Goal: Task Accomplishment & Management: Manage account settings

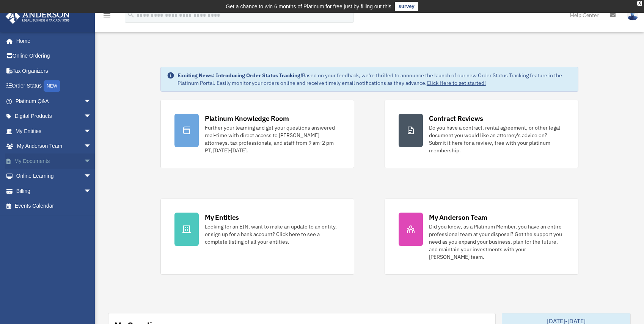
click at [84, 159] on span "arrow_drop_down" at bounding box center [91, 162] width 15 height 16
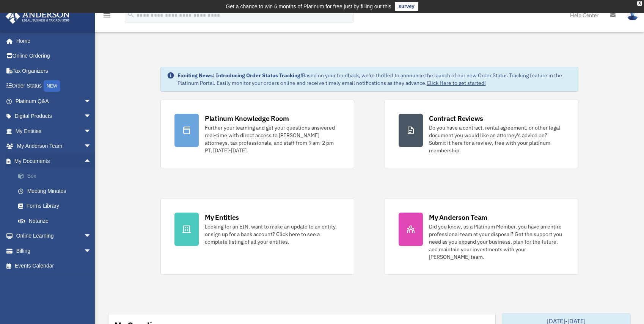
click at [53, 175] on link "Box" at bounding box center [57, 176] width 92 height 15
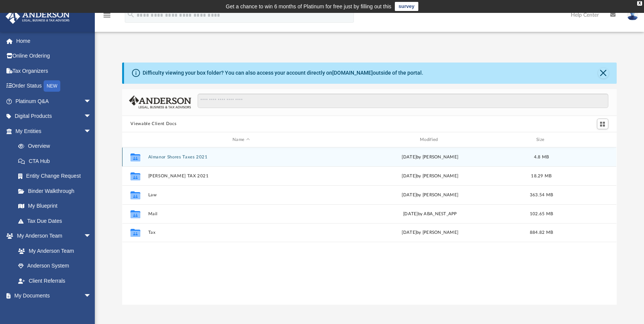
scroll to position [164, 486]
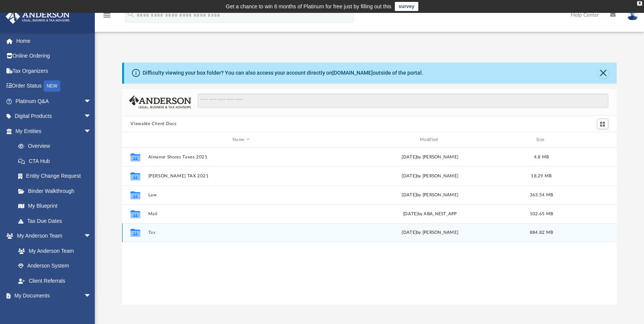
click at [153, 235] on button "Tax" at bounding box center [241, 233] width 186 height 5
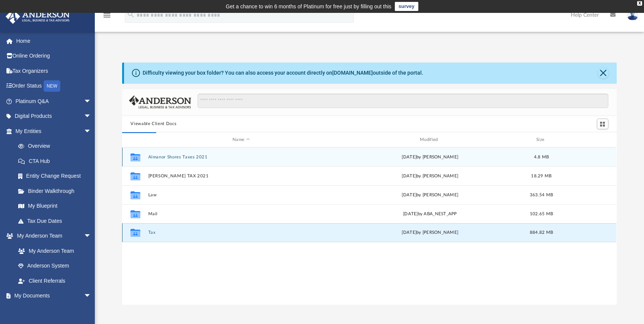
click at [153, 235] on button "Tax" at bounding box center [241, 233] width 186 height 5
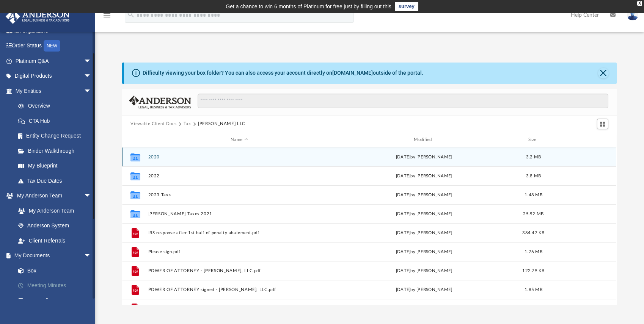
scroll to position [47, 0]
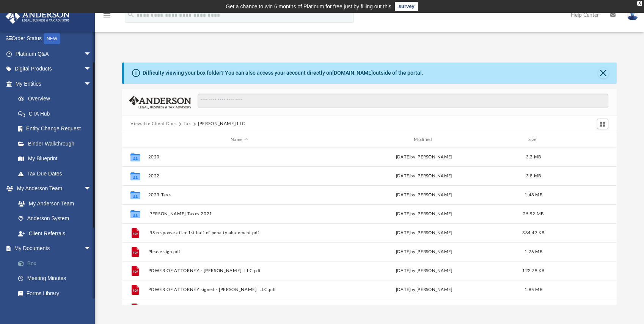
click at [34, 263] on link "Box" at bounding box center [57, 263] width 92 height 15
click at [34, 265] on link "Box" at bounding box center [57, 263] width 92 height 15
click at [32, 264] on link "Box" at bounding box center [57, 263] width 92 height 15
click at [31, 264] on link "Box" at bounding box center [57, 263] width 92 height 15
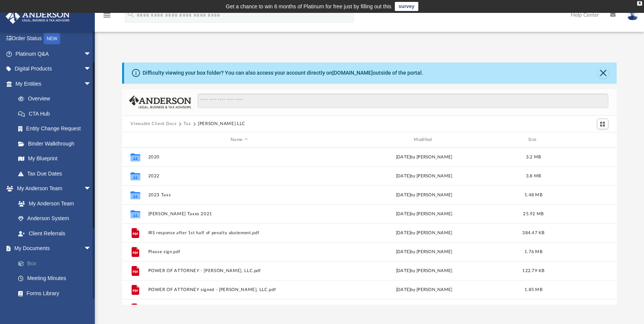
click at [31, 264] on link "Box" at bounding box center [57, 263] width 92 height 15
click at [84, 248] on span "arrow_drop_down" at bounding box center [91, 249] width 15 height 16
click at [606, 70] on button "Close" at bounding box center [603, 73] width 11 height 11
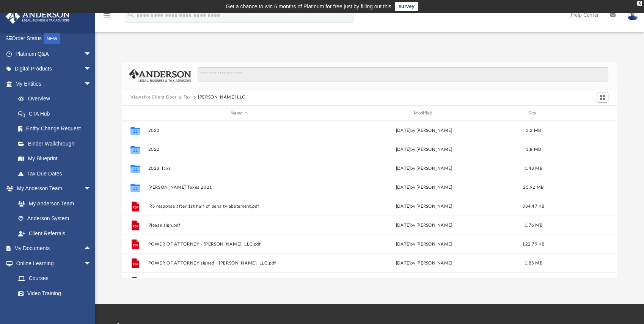
click at [187, 96] on button "Tax" at bounding box center [188, 97] width 8 height 7
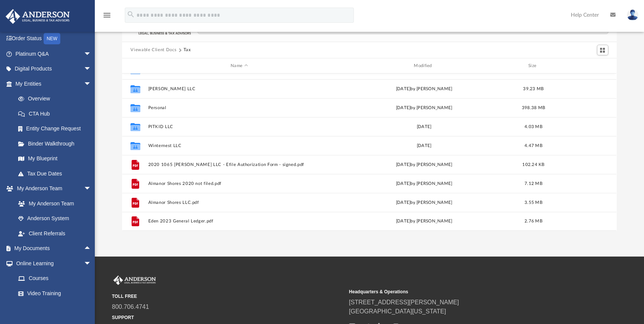
scroll to position [23, 0]
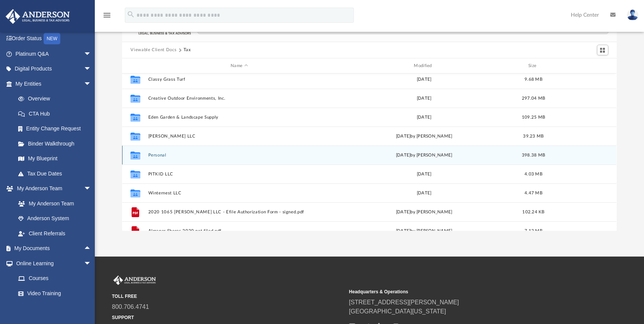
click at [173, 155] on button "Personal" at bounding box center [239, 155] width 182 height 5
click at [174, 155] on button "Personal" at bounding box center [239, 155] width 182 height 5
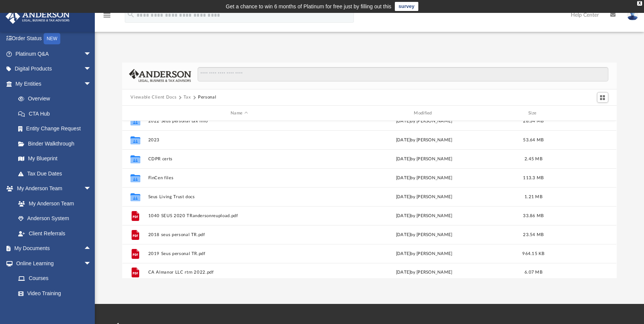
scroll to position [0, 0]
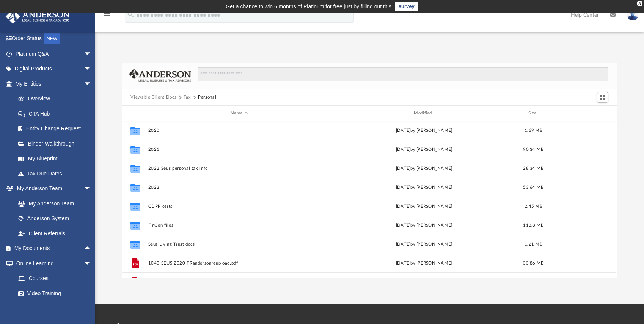
click at [186, 96] on button "Tax" at bounding box center [188, 97] width 8 height 7
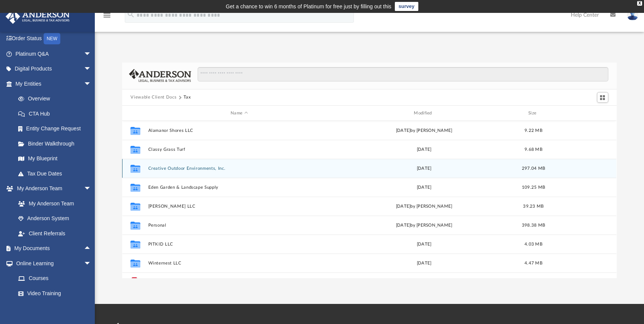
click at [201, 167] on button "Creative Outdoor Environments, Inc." at bounding box center [239, 168] width 182 height 5
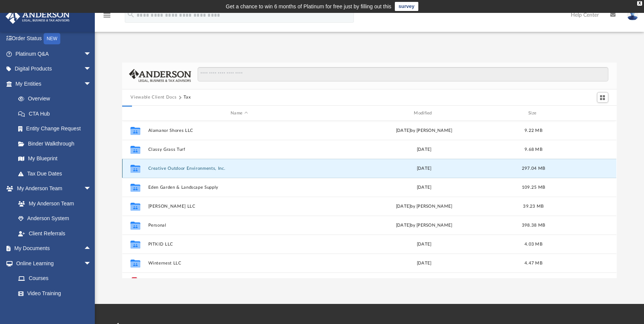
click at [201, 167] on button "Creative Outdoor Environments, Inc." at bounding box center [239, 168] width 182 height 5
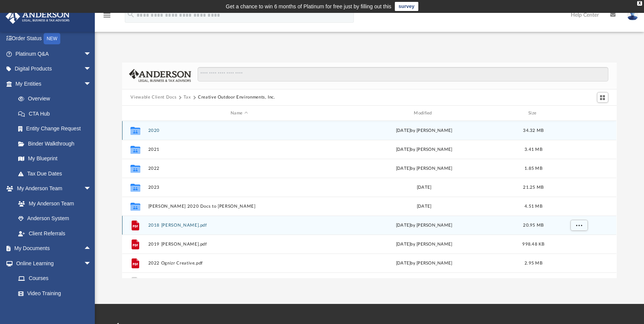
scroll to position [13, 0]
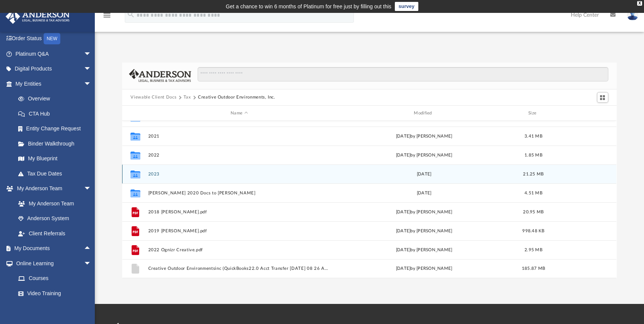
click at [403, 173] on div "Wed Oct 2 2024" at bounding box center [424, 174] width 182 height 7
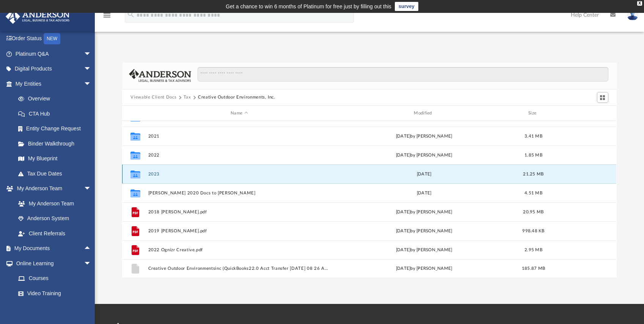
click at [404, 173] on div "Wed Oct 2 2024" at bounding box center [424, 174] width 182 height 7
click at [297, 174] on button "2023" at bounding box center [239, 174] width 182 height 5
click at [190, 178] on div "Collaborated Folder 2023 Wed Oct 2 2024 21.25 MB" at bounding box center [369, 174] width 494 height 19
click at [190, 177] on div "Collaborated Folder 2023 Wed Oct 2 2024 21.25 MB" at bounding box center [369, 174] width 494 height 19
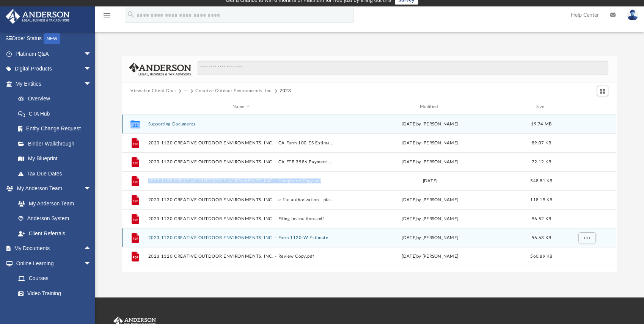
scroll to position [0, 0]
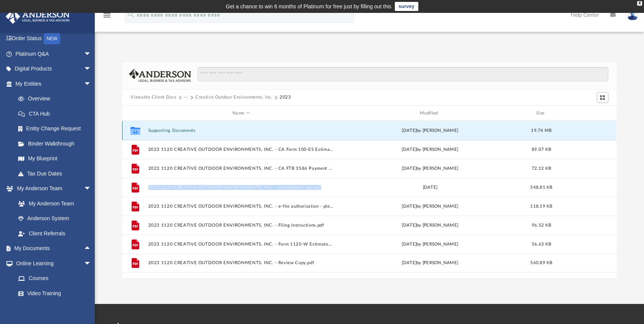
click at [155, 131] on button "Supporting Documents" at bounding box center [241, 130] width 186 height 5
click at [157, 130] on button "Supporting Documents" at bounding box center [241, 130] width 186 height 5
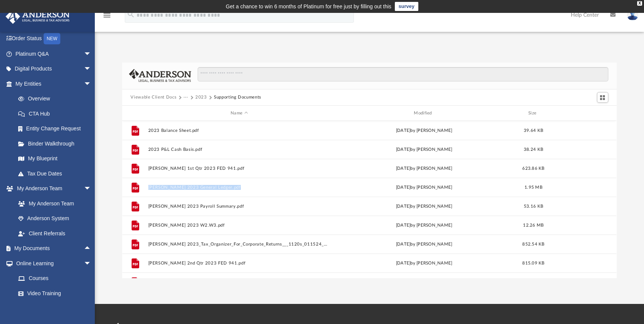
click at [171, 96] on button "Viewable Client Docs" at bounding box center [153, 97] width 46 height 7
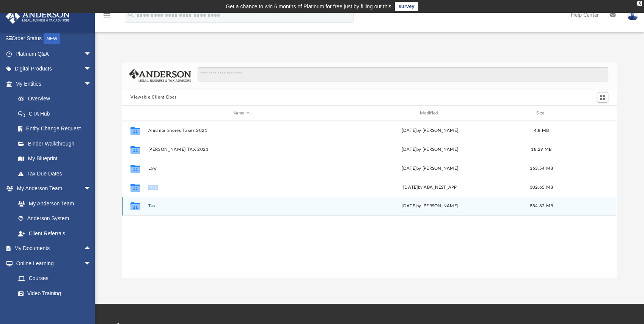
click at [152, 206] on button "Tax" at bounding box center [241, 206] width 186 height 5
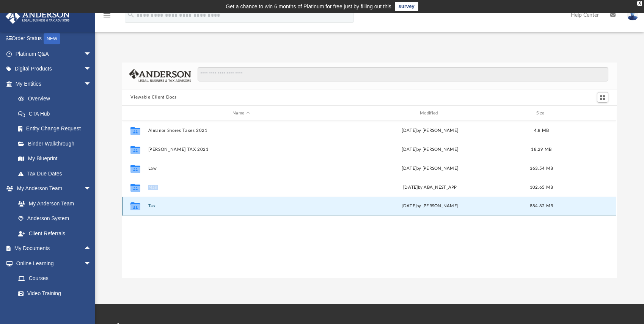
click at [152, 206] on button "Tax" at bounding box center [241, 206] width 186 height 5
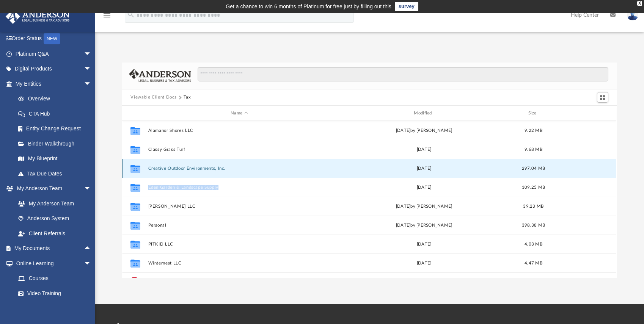
click at [193, 168] on button "Creative Outdoor Environments, Inc." at bounding box center [239, 168] width 182 height 5
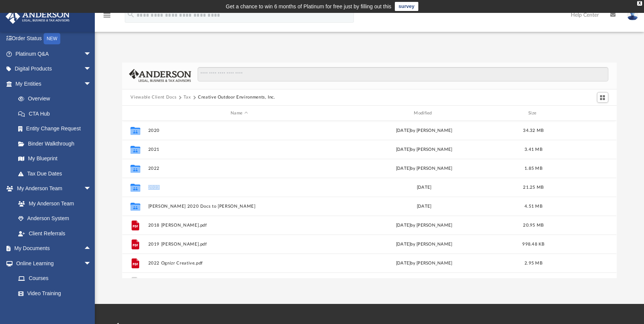
click at [187, 97] on button "Tax" at bounding box center [188, 97] width 8 height 7
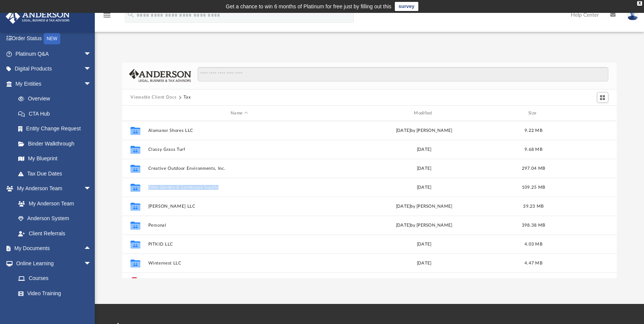
click at [165, 94] on button "Viewable Client Docs" at bounding box center [153, 97] width 46 height 7
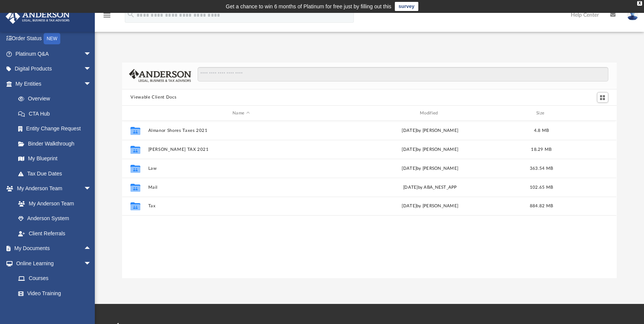
click at [176, 240] on div "Collaborated Folder Almanor Shores Taxes 2021 Tue Aug 30 2022 by Gene Seus 4.8 …" at bounding box center [369, 199] width 494 height 157
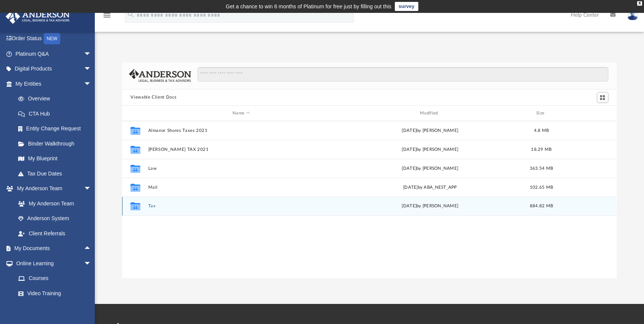
click at [152, 209] on div "Collaborated Folder Tax Thu Feb 27 2025 by Gene Seus 884.82 MB" at bounding box center [369, 206] width 494 height 19
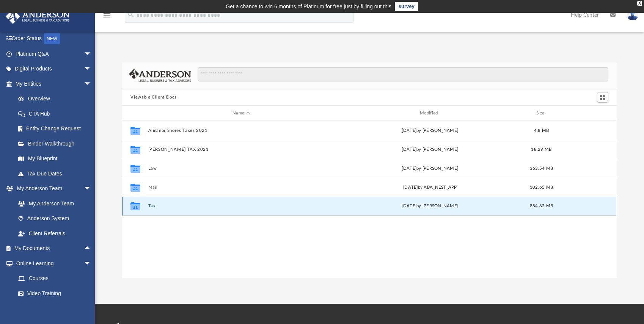
click at [152, 209] on button "Tax" at bounding box center [241, 206] width 186 height 5
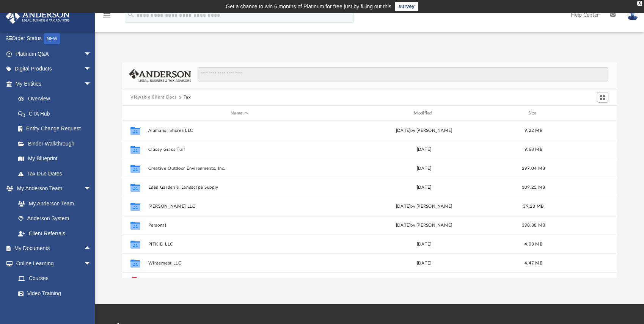
click at [149, 98] on button "Viewable Client Docs" at bounding box center [153, 97] width 46 height 7
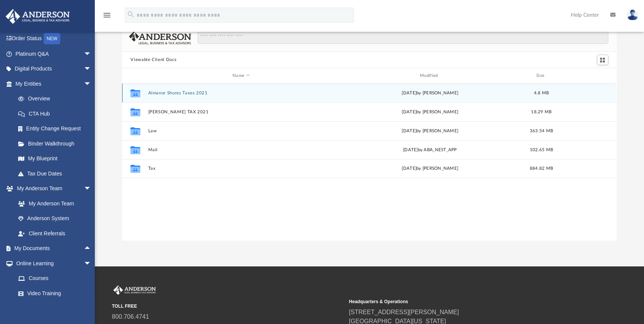
scroll to position [22, 0]
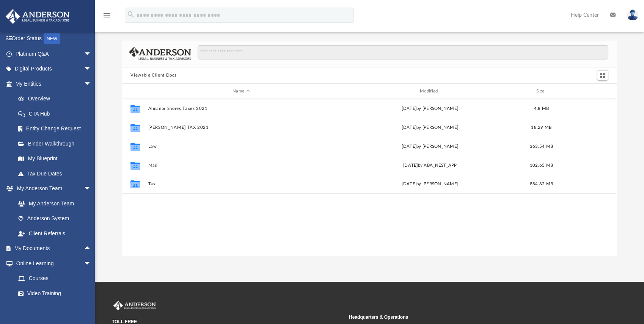
click at [631, 14] on img at bounding box center [632, 14] width 11 height 11
click at [634, 55] on div "Difficulty viewing your box folder? You can also access your account directly o…" at bounding box center [369, 149] width 549 height 216
click at [631, 15] on img at bounding box center [632, 14] width 11 height 11
click at [447, 12] on div "menu search Site Menu add geneseus@gmail.com My Profile Reset Password Logout H…" at bounding box center [322, 19] width 633 height 26
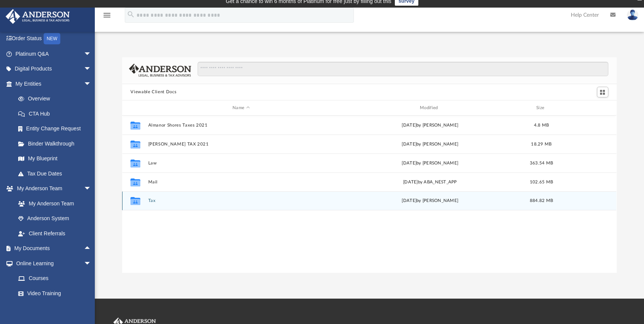
scroll to position [0, 0]
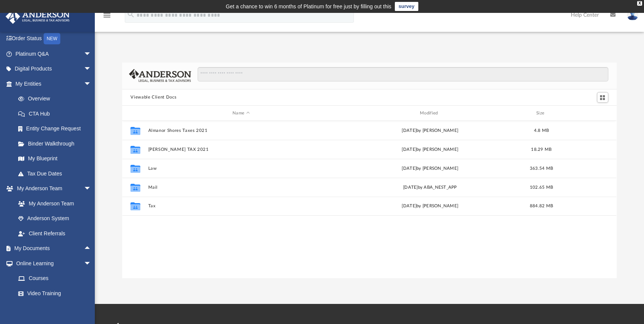
click at [129, 40] on div "App geneseus@gmail.com Sign Out geneseus@gmail.com Home Online Ordering Tax Org…" at bounding box center [322, 159] width 644 height 240
click at [631, 17] on img at bounding box center [632, 14] width 11 height 11
click at [510, 38] on link "My Profile" at bounding box center [519, 36] width 76 height 16
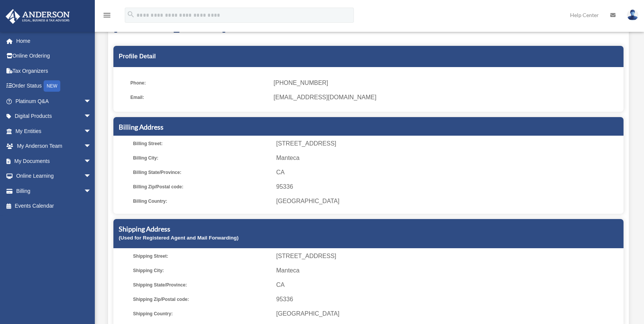
scroll to position [95, 0]
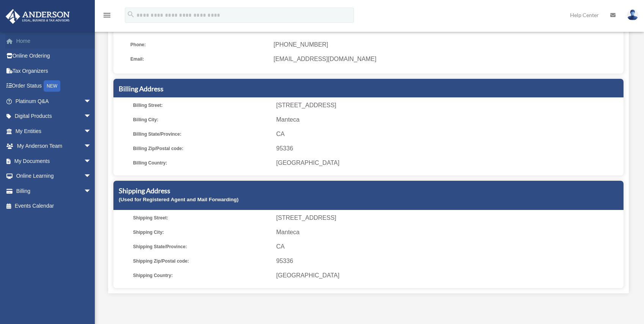
click at [30, 40] on link "Home" at bounding box center [53, 40] width 97 height 15
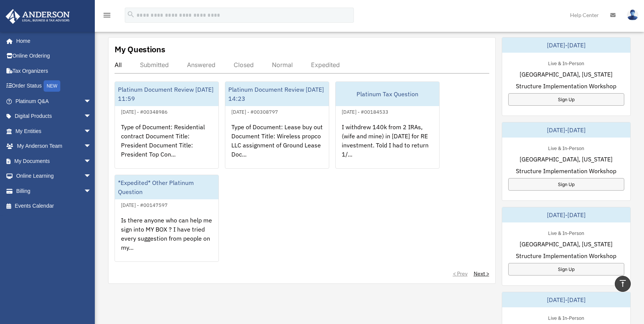
scroll to position [284, 0]
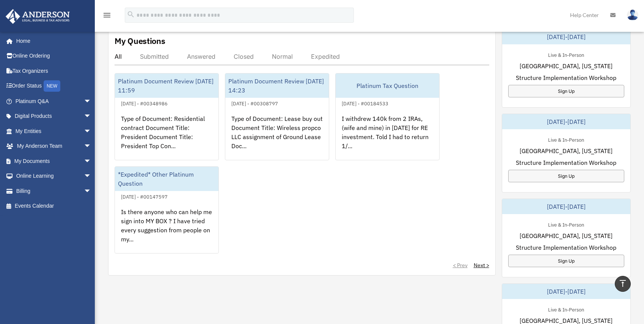
click at [635, 13] on img at bounding box center [632, 14] width 11 height 11
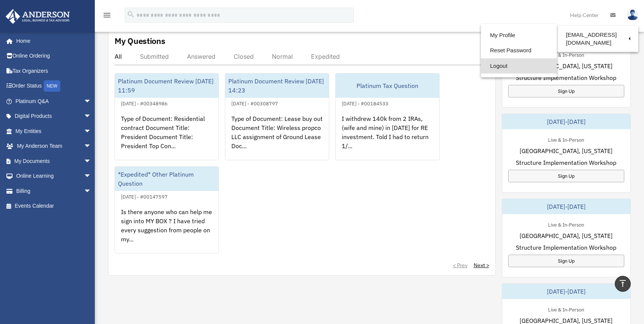
click at [502, 68] on link "Logout" at bounding box center [519, 66] width 76 height 16
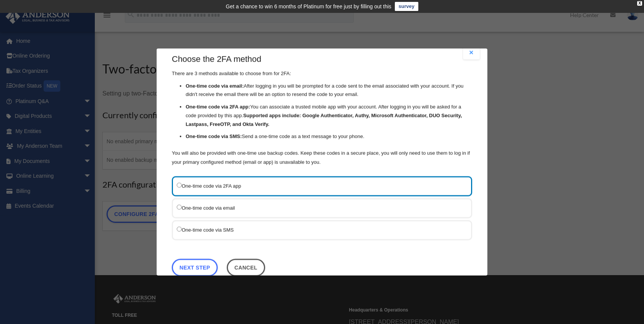
scroll to position [26, 0]
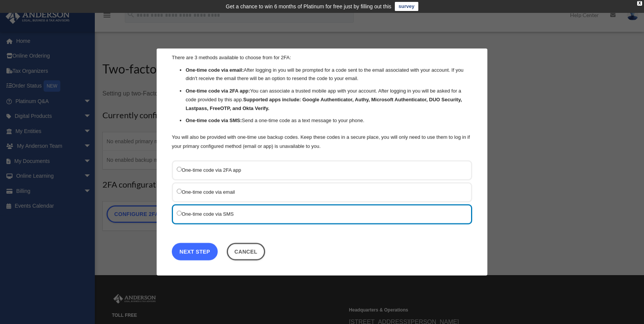
click at [199, 251] on link "Next Step" at bounding box center [195, 251] width 46 height 17
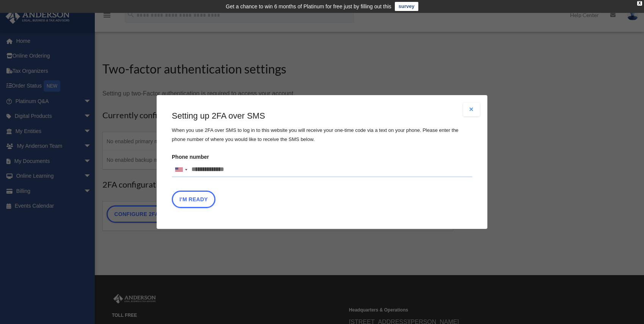
click at [473, 105] on button "Close modal" at bounding box center [471, 110] width 17 height 14
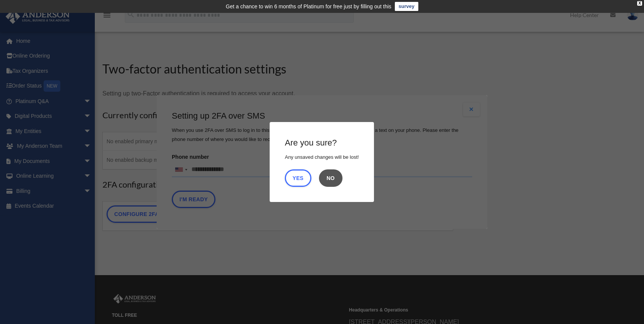
click at [336, 181] on button "No" at bounding box center [331, 178] width 24 height 17
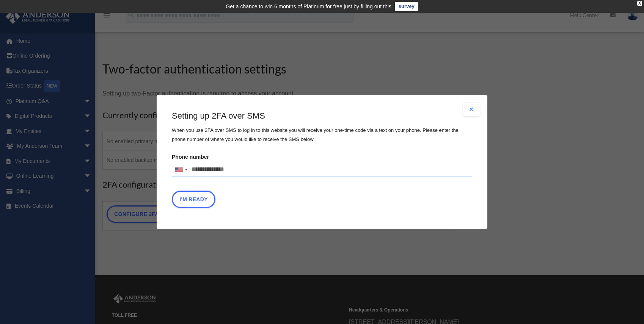
click at [469, 109] on button "Close modal" at bounding box center [471, 110] width 17 height 14
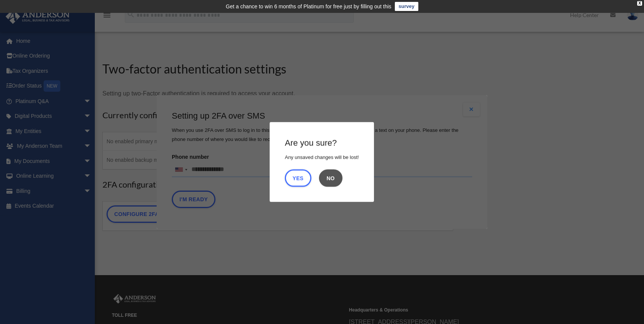
click at [335, 179] on button "No" at bounding box center [331, 178] width 24 height 17
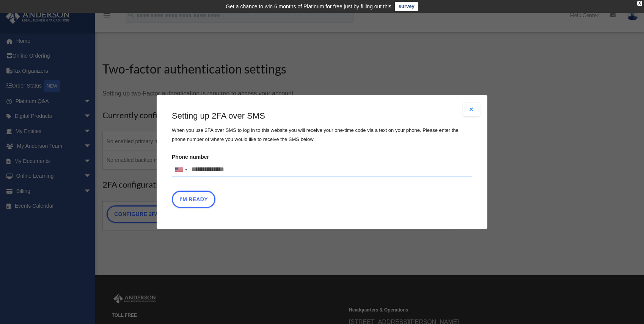
click at [473, 110] on button "Close modal" at bounding box center [471, 110] width 17 height 14
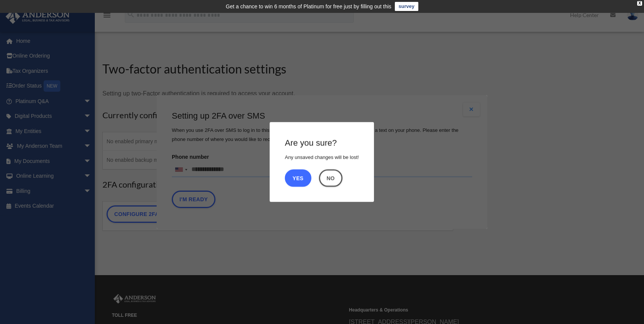
click at [295, 178] on button "Yes" at bounding box center [298, 178] width 27 height 17
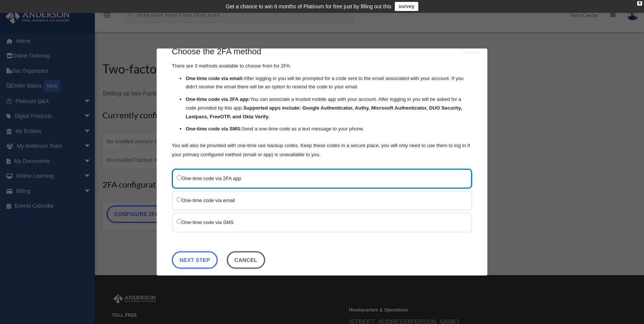
scroll to position [26, 0]
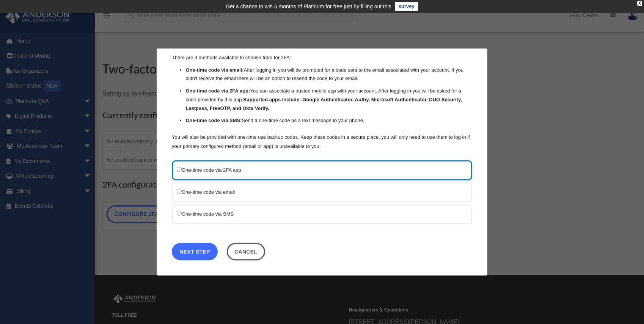
click at [201, 248] on link "Next Step" at bounding box center [195, 251] width 46 height 17
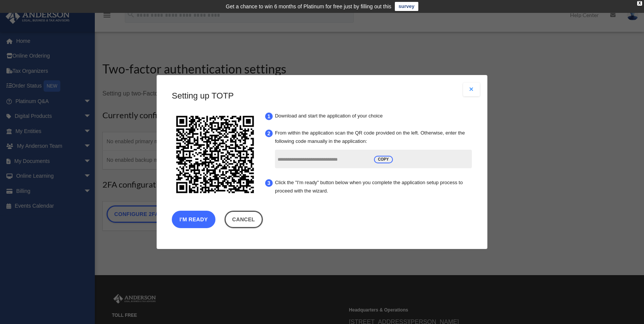
click at [207, 221] on button "I'm Ready" at bounding box center [194, 219] width 44 height 17
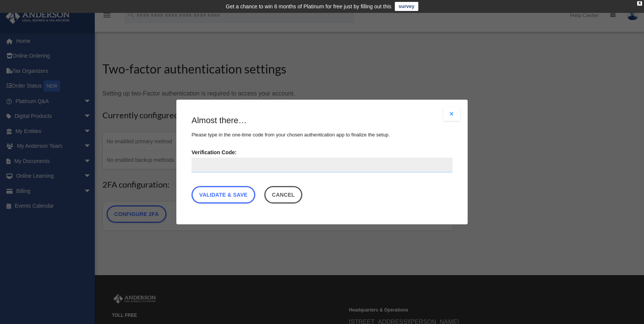
click at [346, 166] on input "Verification Code:" at bounding box center [322, 165] width 261 height 15
type input "******"
click at [240, 196] on link "Validate & Save" at bounding box center [224, 194] width 64 height 17
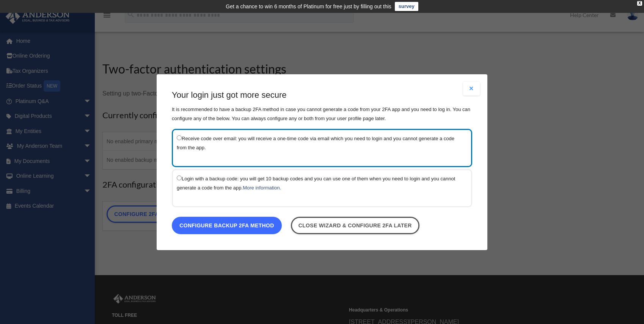
click at [239, 225] on link "Configure backup 2FA method" at bounding box center [227, 225] width 110 height 17
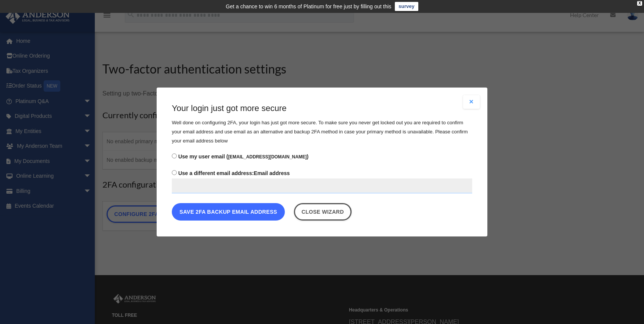
click at [242, 215] on button "Save 2FA backup email address" at bounding box center [228, 211] width 113 height 17
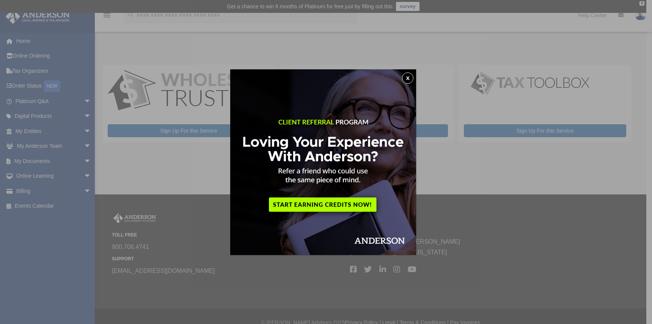
click at [410, 79] on button "x" at bounding box center [407, 77] width 11 height 11
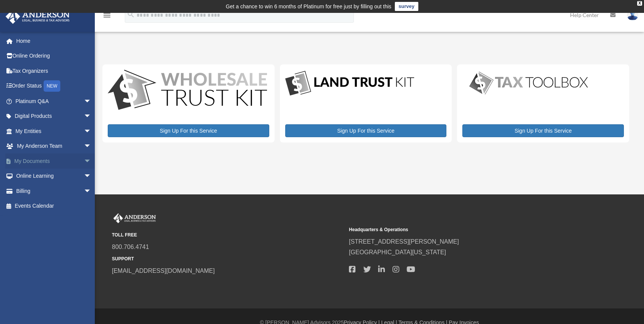
click at [84, 161] on span "arrow_drop_down" at bounding box center [91, 162] width 15 height 16
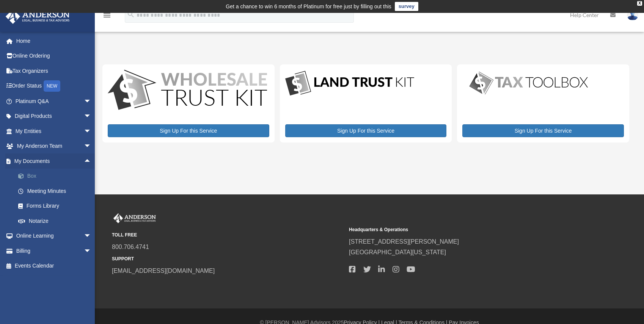
click at [44, 177] on link "Box" at bounding box center [57, 176] width 92 height 15
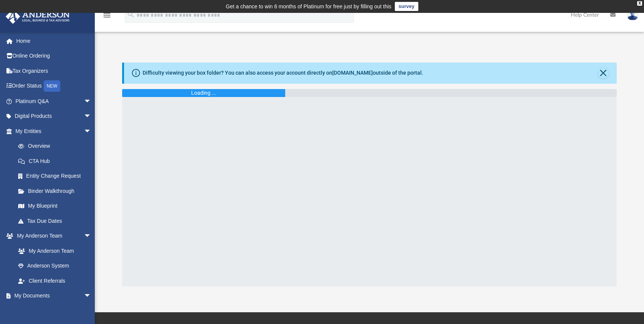
click at [305, 121] on div at bounding box center [369, 192] width 494 height 190
click at [604, 74] on button "Close" at bounding box center [603, 73] width 11 height 11
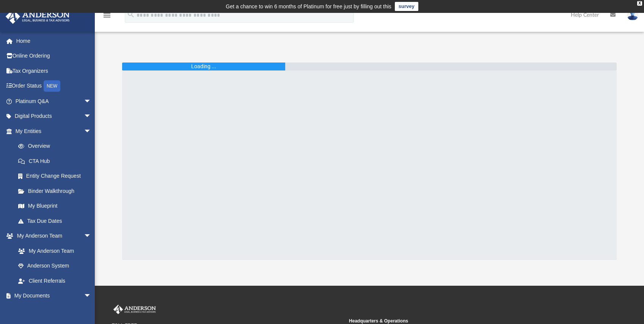
click at [223, 102] on div at bounding box center [369, 166] width 494 height 190
click at [280, 65] on div "Loading ..." at bounding box center [203, 67] width 163 height 8
click at [295, 67] on div "Loading ..." at bounding box center [369, 67] width 494 height 8
click at [165, 168] on div at bounding box center [369, 166] width 494 height 190
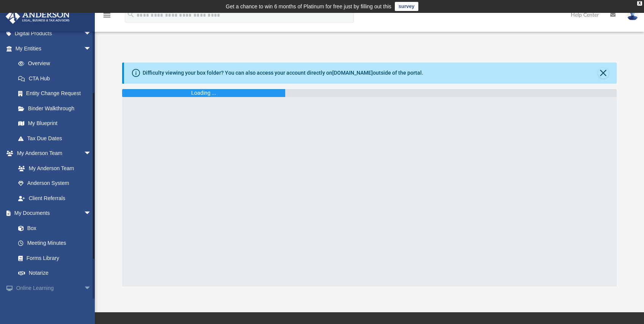
scroll to position [95, 0]
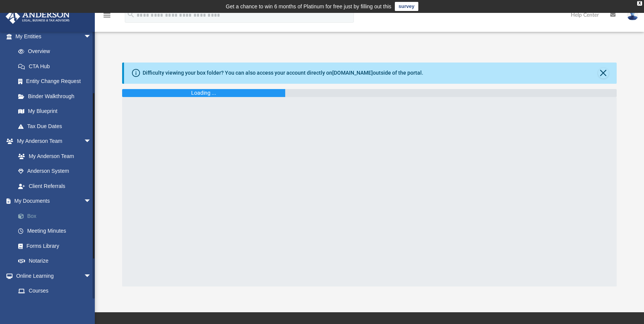
click at [54, 218] on link "Box" at bounding box center [57, 216] width 92 height 15
click at [44, 216] on link "Box" at bounding box center [57, 216] width 92 height 15
click at [604, 72] on button "Close" at bounding box center [603, 73] width 11 height 11
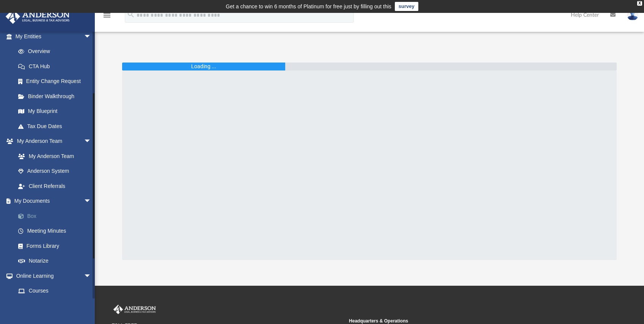
click at [34, 219] on link "Box" at bounding box center [57, 216] width 92 height 15
click at [47, 217] on link "Box" at bounding box center [57, 216] width 92 height 15
click at [32, 216] on link "Box" at bounding box center [57, 216] width 92 height 15
click at [633, 17] on img at bounding box center [632, 14] width 11 height 11
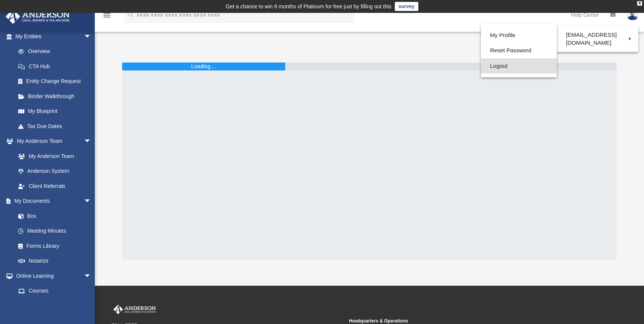
click at [502, 66] on link "Logout" at bounding box center [519, 66] width 76 height 16
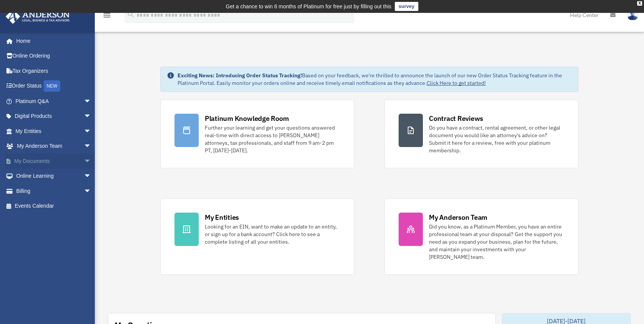
click at [52, 160] on link "My Documents arrow_drop_down" at bounding box center [53, 161] width 97 height 15
click at [84, 160] on span "arrow_drop_down" at bounding box center [91, 162] width 15 height 16
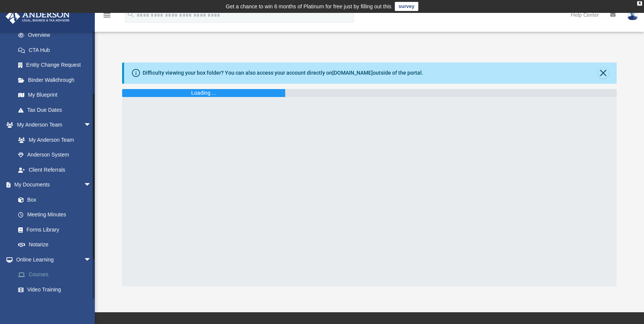
scroll to position [142, 0]
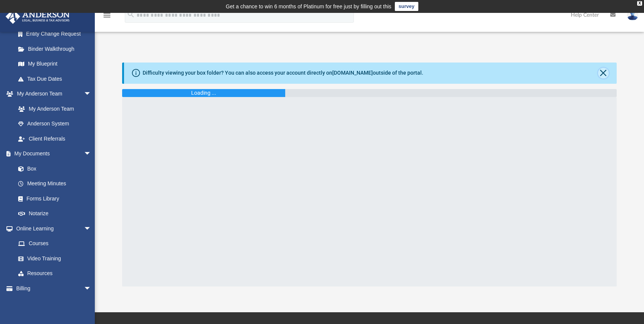
click at [605, 73] on button "Close" at bounding box center [603, 73] width 11 height 11
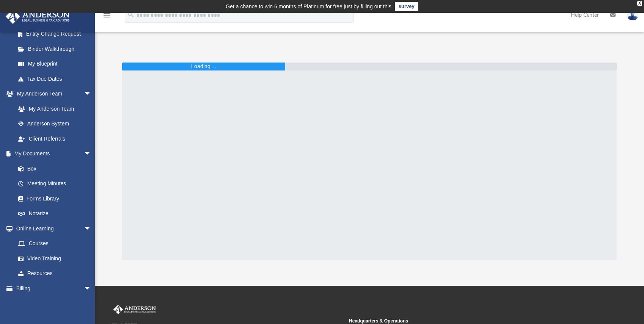
click at [226, 68] on div "Loading ..." at bounding box center [203, 67] width 163 height 8
click at [51, 184] on link "Meeting Minutes" at bounding box center [57, 183] width 92 height 15
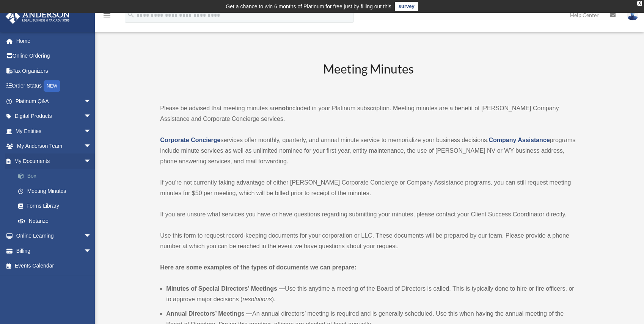
click at [35, 176] on link "Box" at bounding box center [57, 176] width 92 height 15
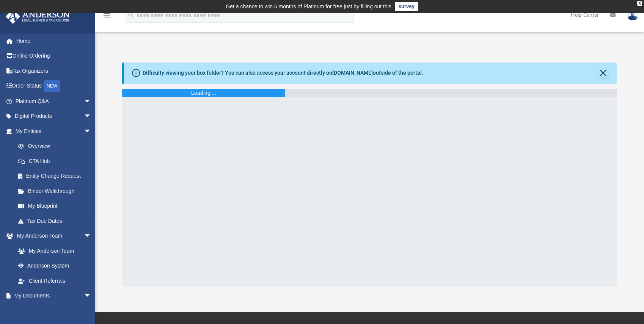
click at [631, 18] on img at bounding box center [632, 14] width 11 height 11
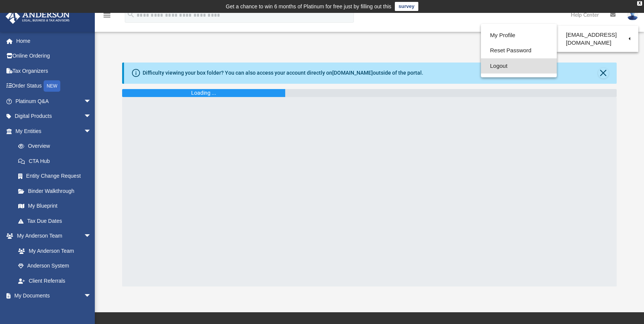
click at [496, 66] on link "Logout" at bounding box center [519, 66] width 76 height 16
